Goal: Task Accomplishment & Management: Use online tool/utility

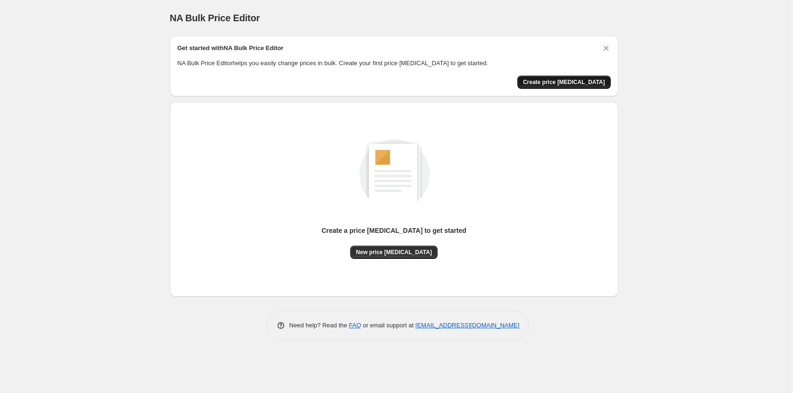
click at [586, 84] on span "Create price [MEDICAL_DATA]" at bounding box center [564, 82] width 82 height 8
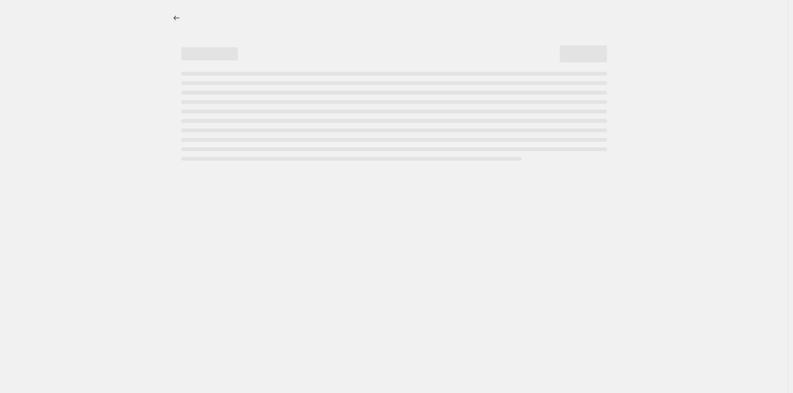
select select "percentage"
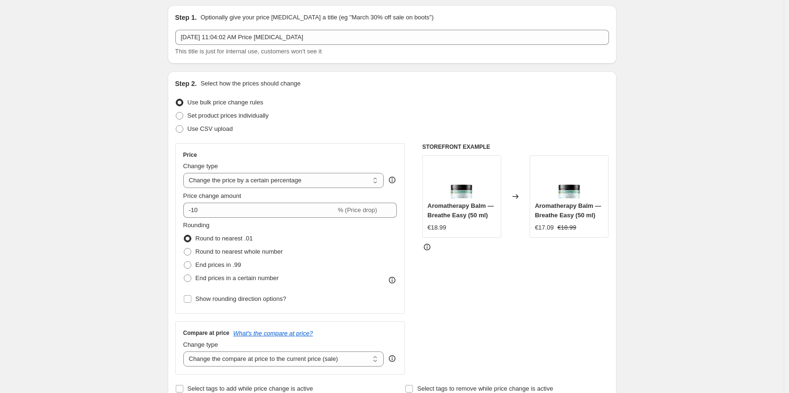
scroll to position [47, 0]
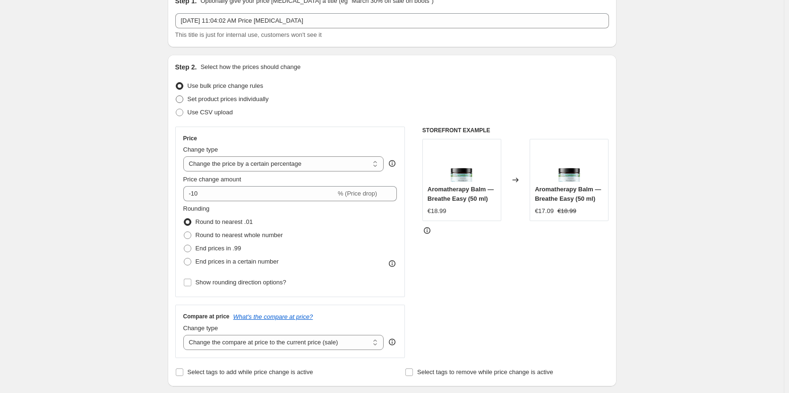
click at [252, 96] on span "Set product prices individually" at bounding box center [227, 98] width 81 height 7
click at [176, 96] on input "Set product prices individually" at bounding box center [176, 95] width 0 height 0
radio input "true"
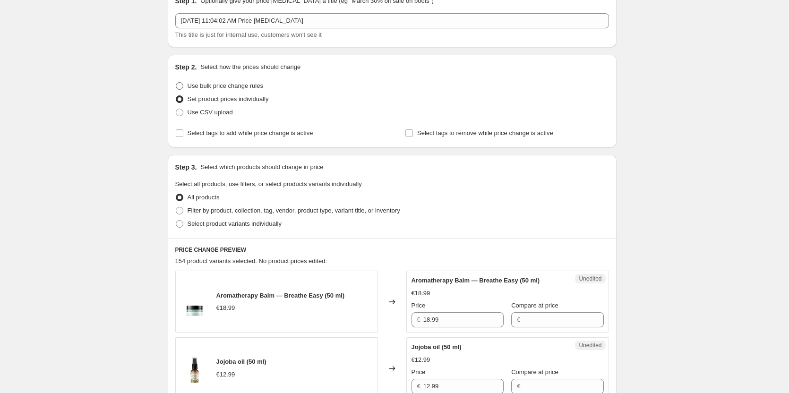
click at [252, 83] on span "Use bulk price change rules" at bounding box center [225, 85] width 76 height 7
click at [176, 83] on input "Use bulk price change rules" at bounding box center [176, 82] width 0 height 0
radio input "true"
select select "percentage"
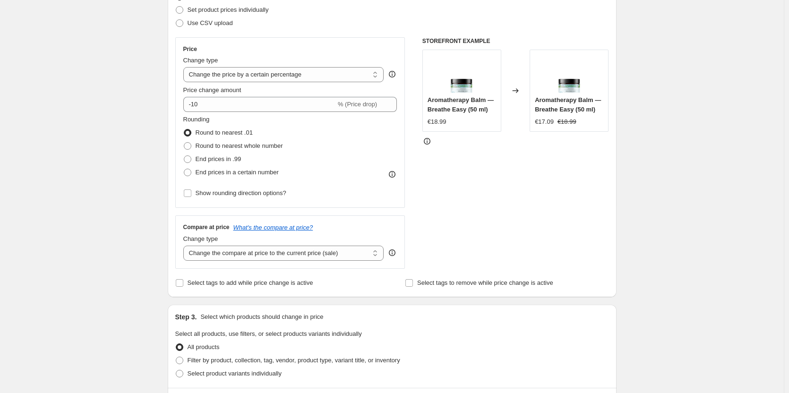
scroll to position [142, 0]
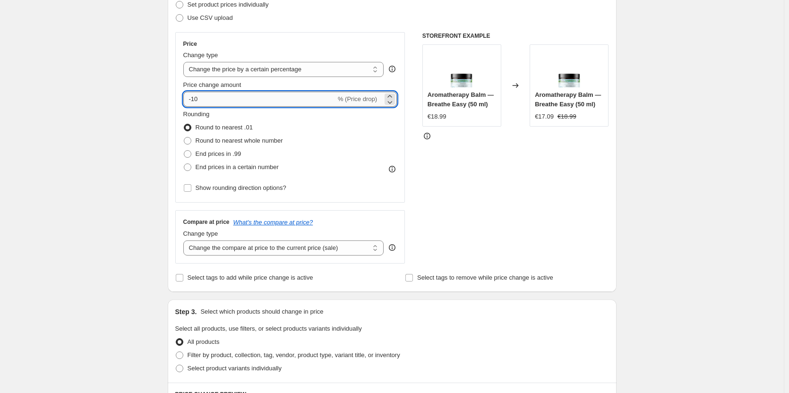
drag, startPoint x: 224, startPoint y: 102, endPoint x: 195, endPoint y: 100, distance: 28.8
click at [195, 100] on input "-10" at bounding box center [259, 99] width 153 height 15
type input "-30"
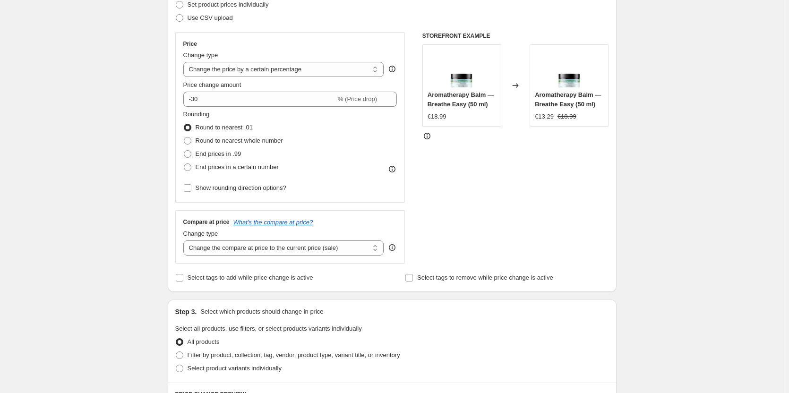
click at [93, 110] on div "Create new price [MEDICAL_DATA]. This page is ready Create new price [MEDICAL_D…" at bounding box center [391, 330] width 783 height 944
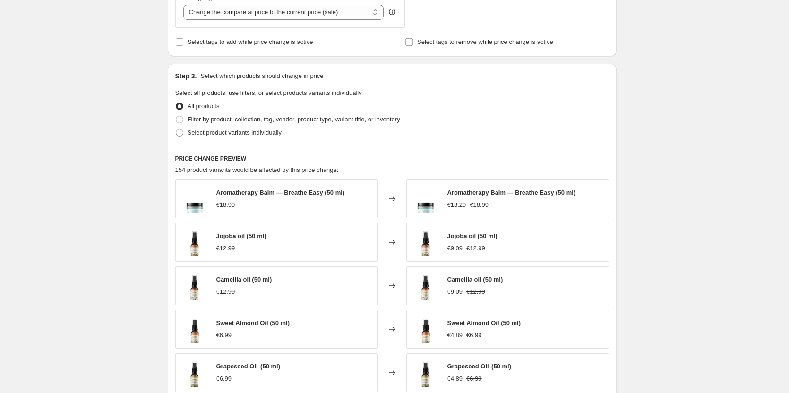
scroll to position [378, 0]
click at [238, 131] on span "Select product variants individually" at bounding box center [234, 131] width 94 height 7
click at [176, 129] on input "Select product variants individually" at bounding box center [176, 128] width 0 height 0
radio input "true"
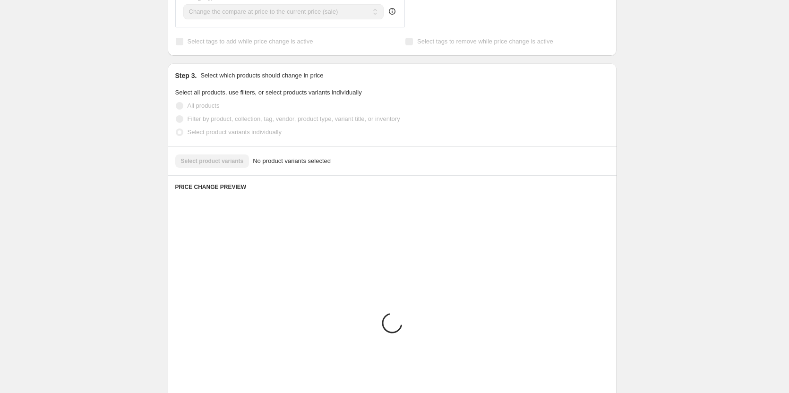
scroll to position [342, 0]
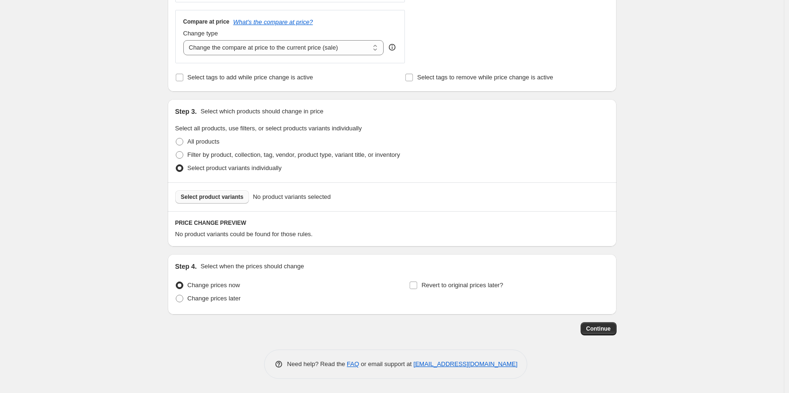
click at [231, 195] on span "Select product variants" at bounding box center [212, 197] width 63 height 8
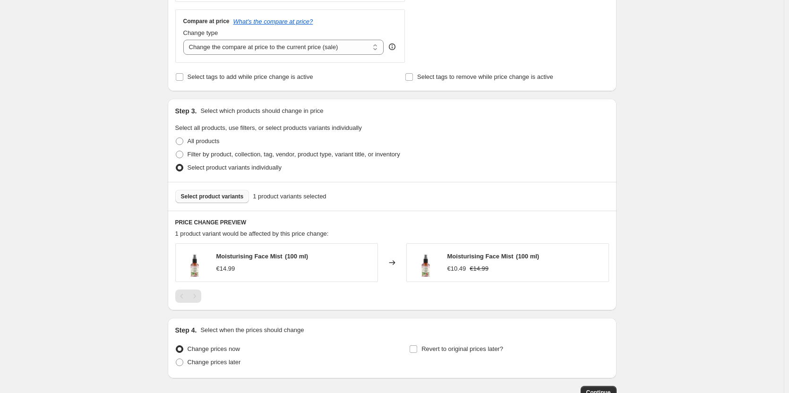
click at [195, 195] on span "Select product variants" at bounding box center [212, 197] width 63 height 8
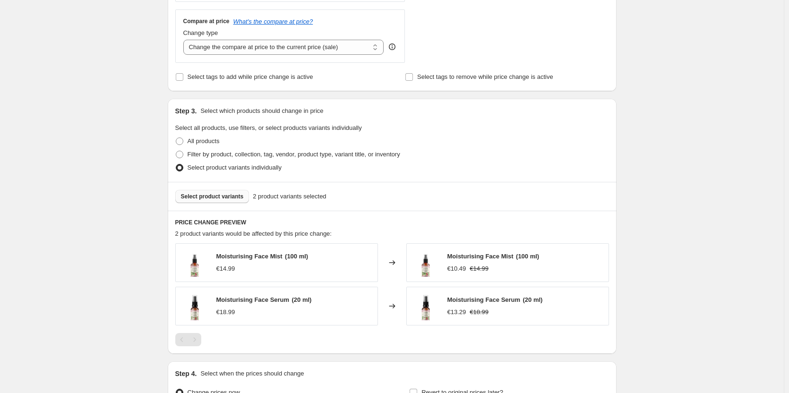
click at [199, 195] on span "Select product variants" at bounding box center [212, 197] width 63 height 8
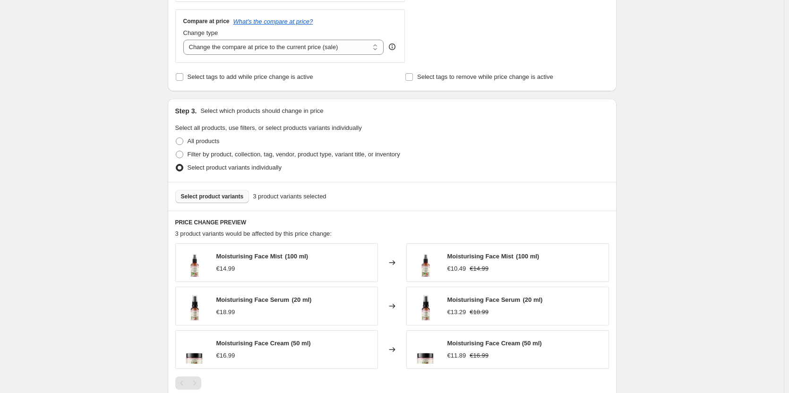
click at [213, 196] on span "Select product variants" at bounding box center [212, 197] width 63 height 8
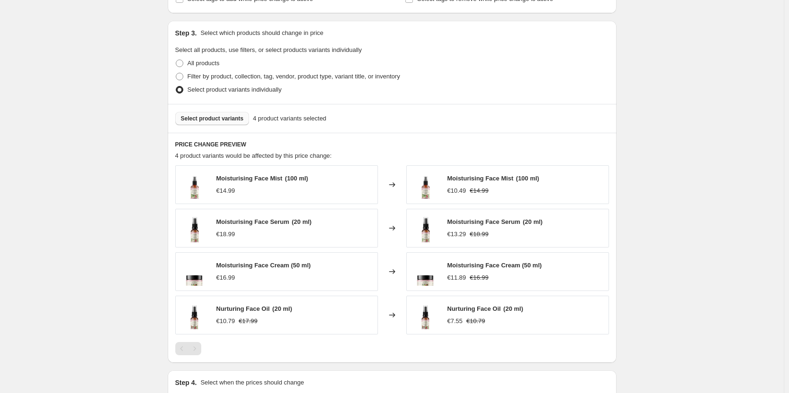
scroll to position [437, 0]
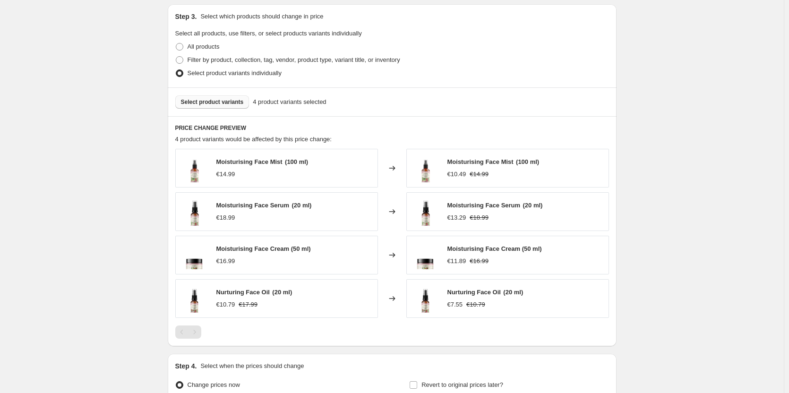
click at [226, 100] on span "Select product variants" at bounding box center [212, 102] width 63 height 8
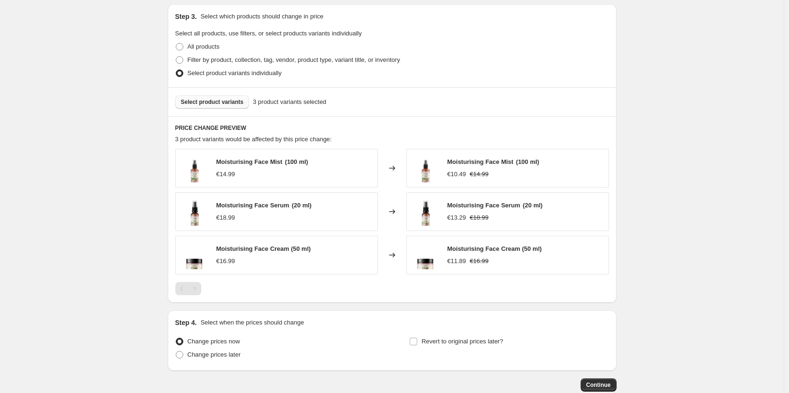
click at [196, 102] on span "Select product variants" at bounding box center [212, 102] width 63 height 8
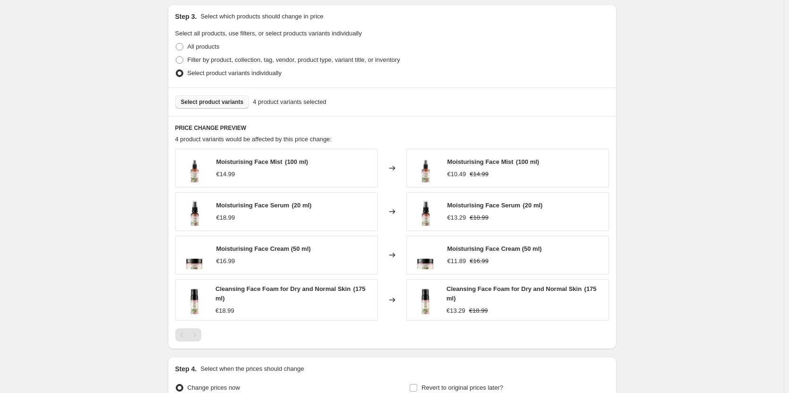
click at [204, 103] on span "Select product variants" at bounding box center [212, 102] width 63 height 8
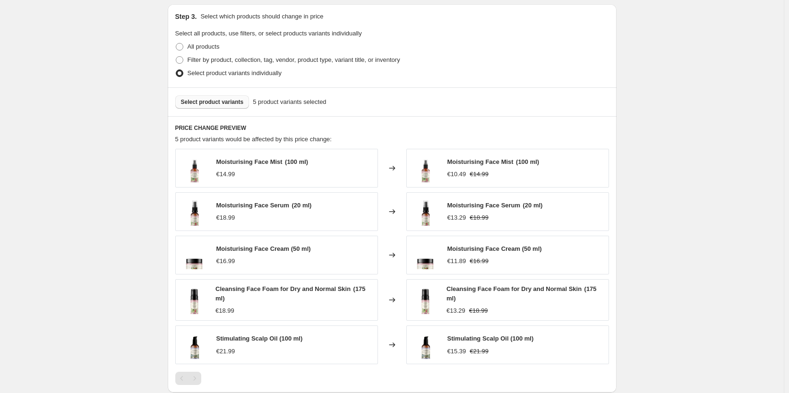
click at [219, 109] on button "Select product variants" at bounding box center [212, 101] width 74 height 13
click at [217, 107] on button "Select product variants" at bounding box center [212, 101] width 74 height 13
click at [184, 97] on button "Select product variants" at bounding box center [212, 101] width 74 height 13
click at [193, 96] on button "Select product variants" at bounding box center [212, 101] width 74 height 13
click at [235, 104] on span "Select product variants" at bounding box center [212, 102] width 63 height 8
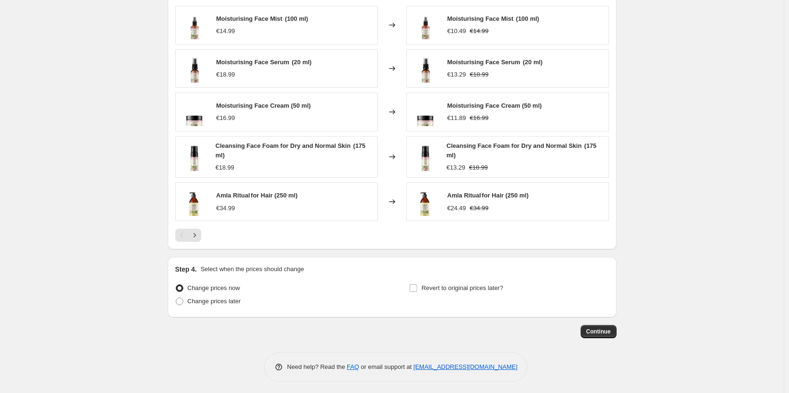
scroll to position [583, 0]
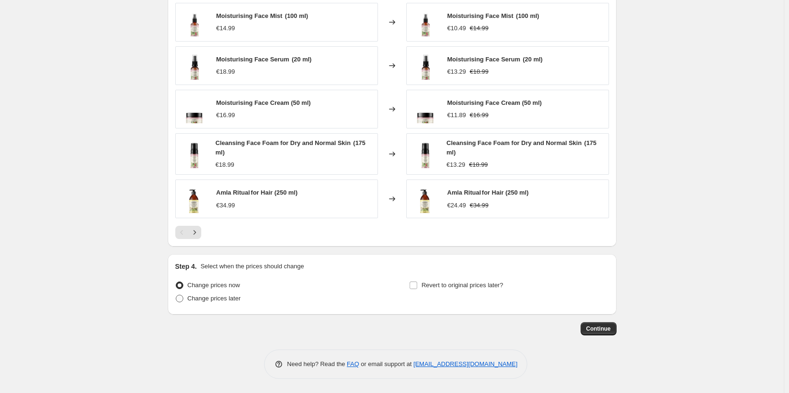
click at [205, 299] on span "Change prices later" at bounding box center [213, 298] width 53 height 7
click at [176, 295] on input "Change prices later" at bounding box center [176, 295] width 0 height 0
radio input "true"
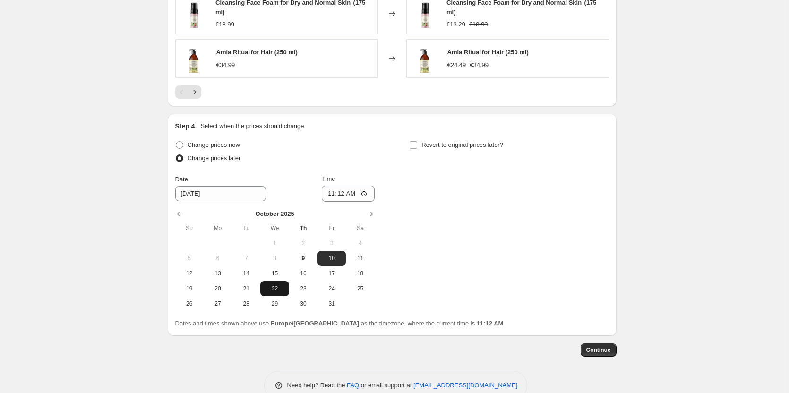
scroll to position [725, 0]
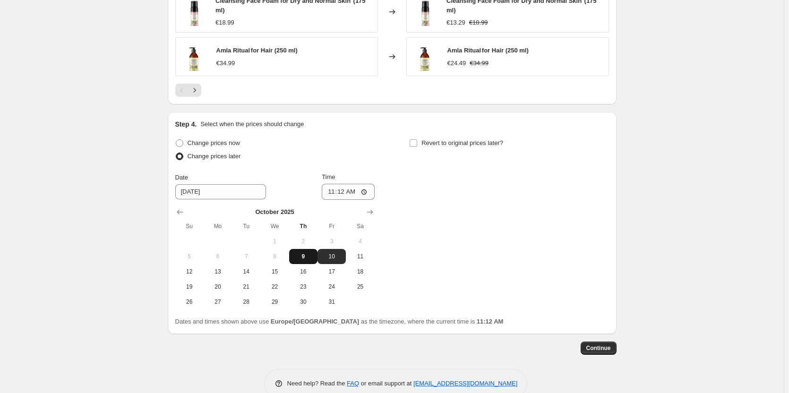
click at [305, 260] on span "9" at bounding box center [303, 257] width 21 height 8
type input "[DATE]"
click at [338, 193] on input "11:12" at bounding box center [348, 192] width 53 height 16
click at [368, 193] on input "11:12" at bounding box center [348, 192] width 53 height 16
type input "20:00"
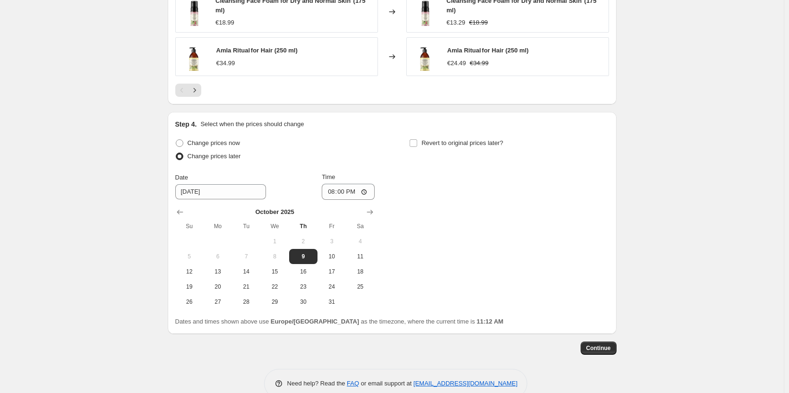
click at [609, 217] on div "Change prices now Change prices later Date [DATE] Time 20:00 [DATE] Su Mo Tu We…" at bounding box center [391, 222] width 433 height 173
click at [443, 140] on span "Revert to original prices later?" at bounding box center [462, 142] width 82 height 7
click at [417, 140] on input "Revert to original prices later?" at bounding box center [413, 143] width 8 height 8
checkbox input "true"
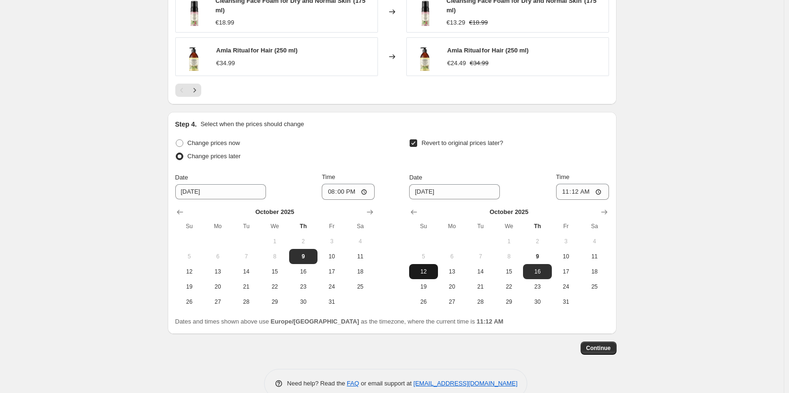
click at [433, 272] on span "12" at bounding box center [423, 272] width 21 height 8
type input "[DATE]"
click at [581, 190] on input "11:12" at bounding box center [582, 192] width 53 height 16
click at [600, 193] on input "11:12" at bounding box center [582, 192] width 53 height 16
type input "23:59"
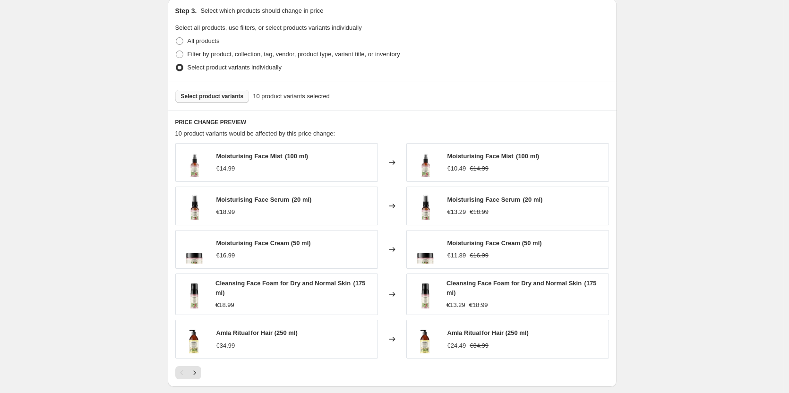
scroll to position [442, 0]
click at [229, 105] on div "Select product variants 10 product variants selected" at bounding box center [392, 97] width 449 height 29
click at [227, 94] on span "Select product variants" at bounding box center [212, 97] width 63 height 8
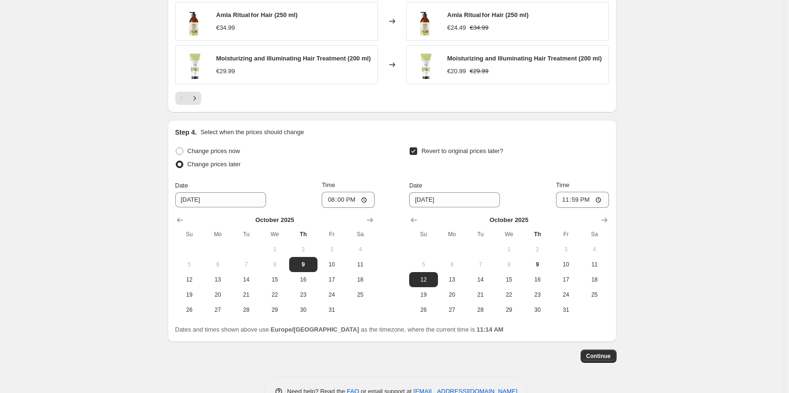
scroll to position [748, 0]
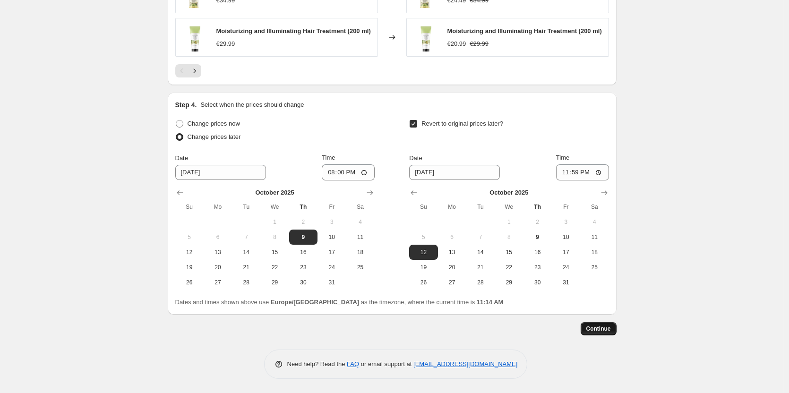
click at [591, 332] on button "Continue" at bounding box center [598, 328] width 36 height 13
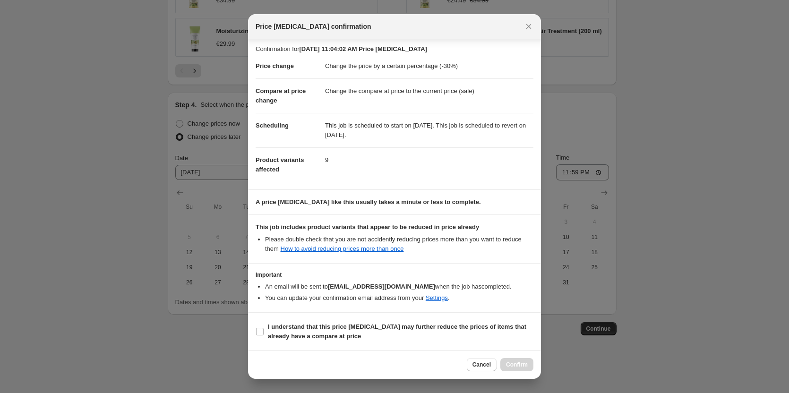
scroll to position [3, 0]
click at [302, 331] on span "I understand that this price [MEDICAL_DATA] may further reduce the prices of it…" at bounding box center [400, 331] width 265 height 19
click at [263, 331] on input "I understand that this price [MEDICAL_DATA] may further reduce the prices of it…" at bounding box center [260, 331] width 8 height 8
checkbox input "true"
click at [518, 366] on span "Confirm" at bounding box center [517, 365] width 22 height 8
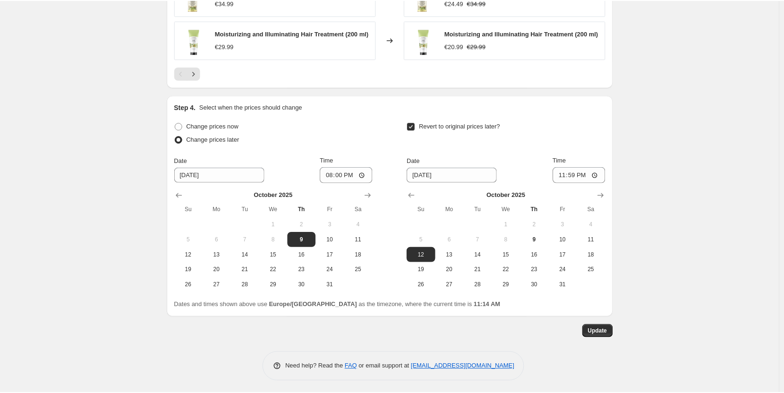
scroll to position [806, 0]
